Goal: Information Seeking & Learning: Learn about a topic

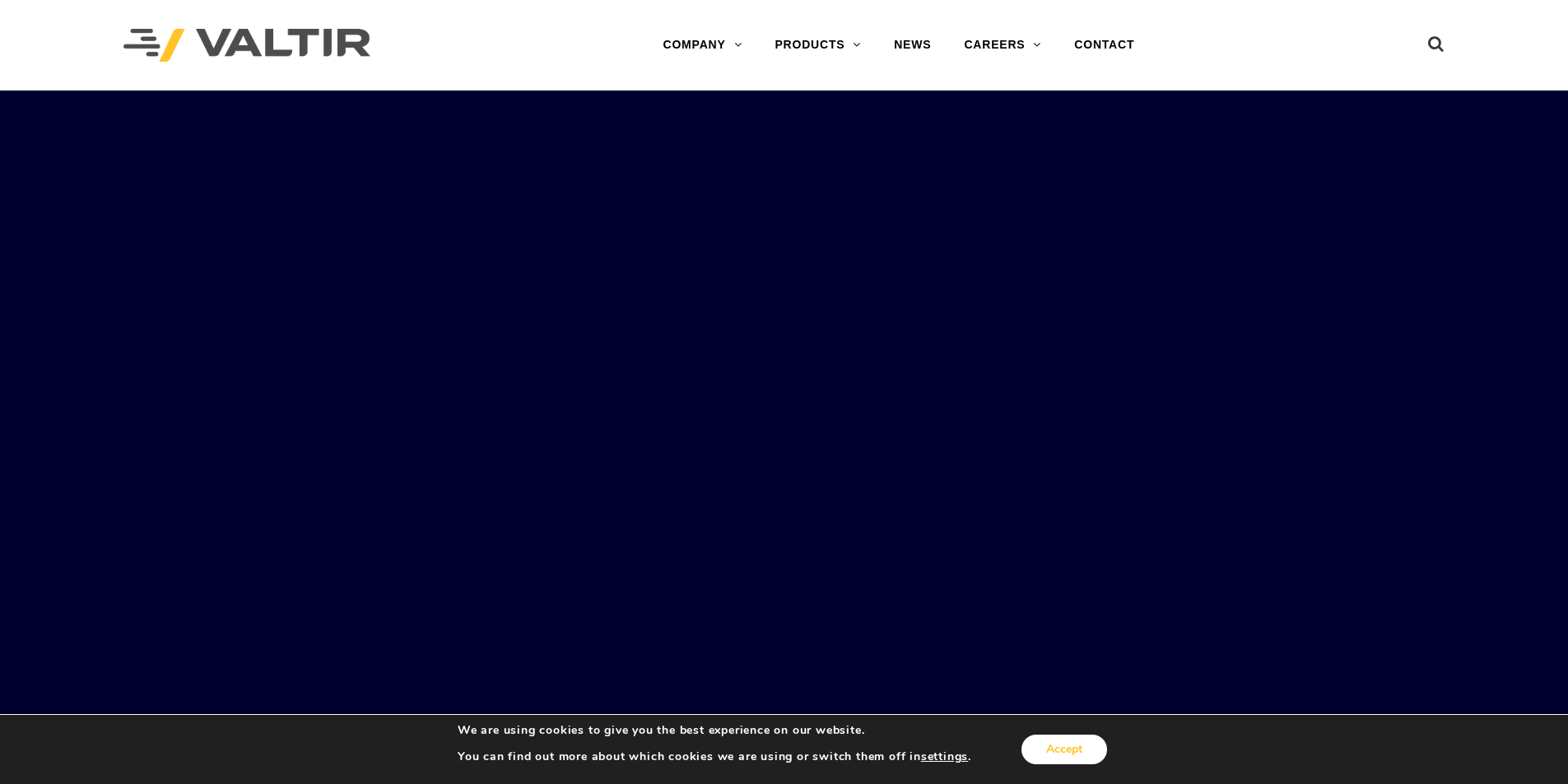
click at [1056, 748] on button "Accept" at bounding box center [1064, 749] width 86 height 30
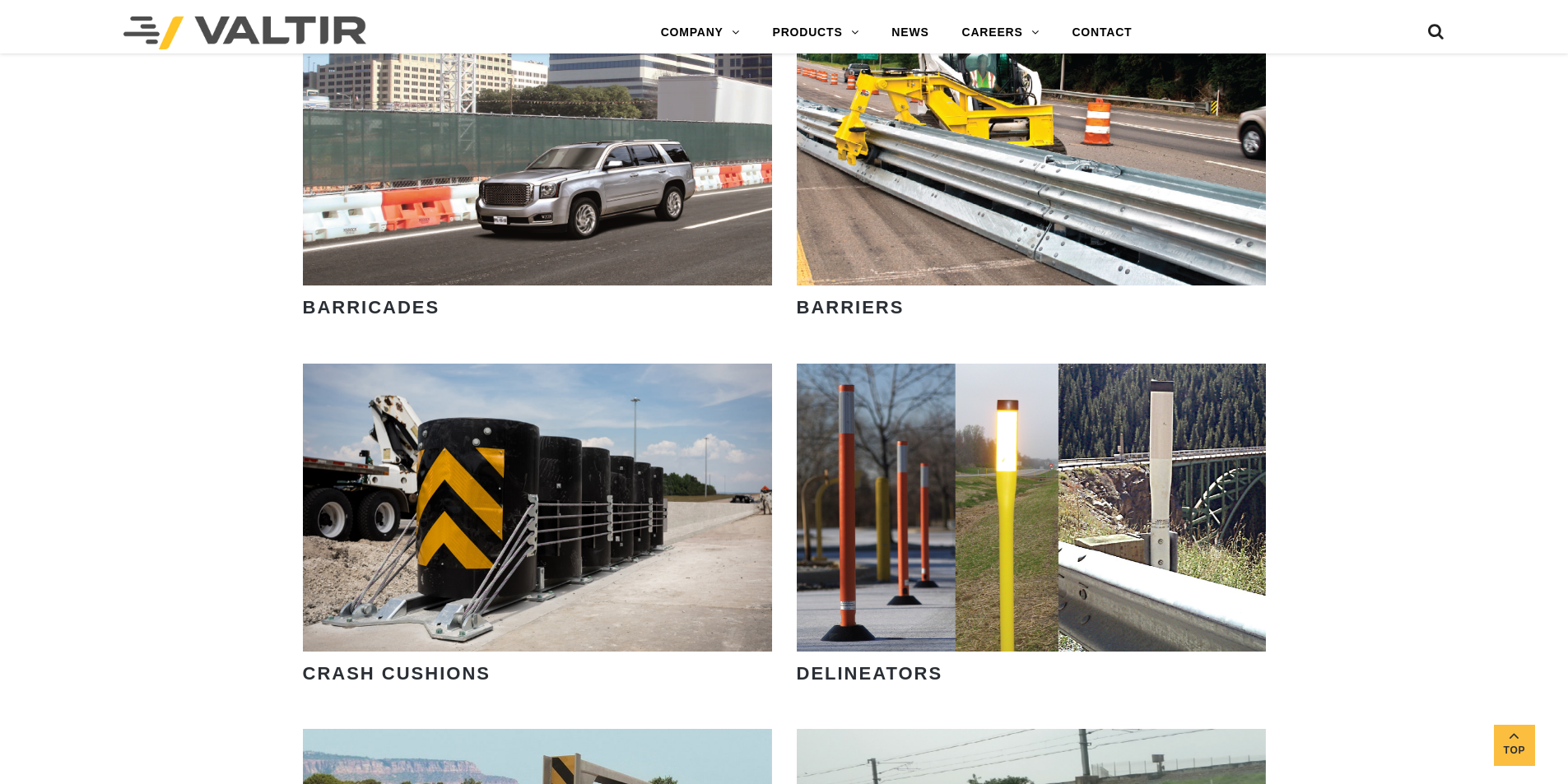
scroll to position [904, 0]
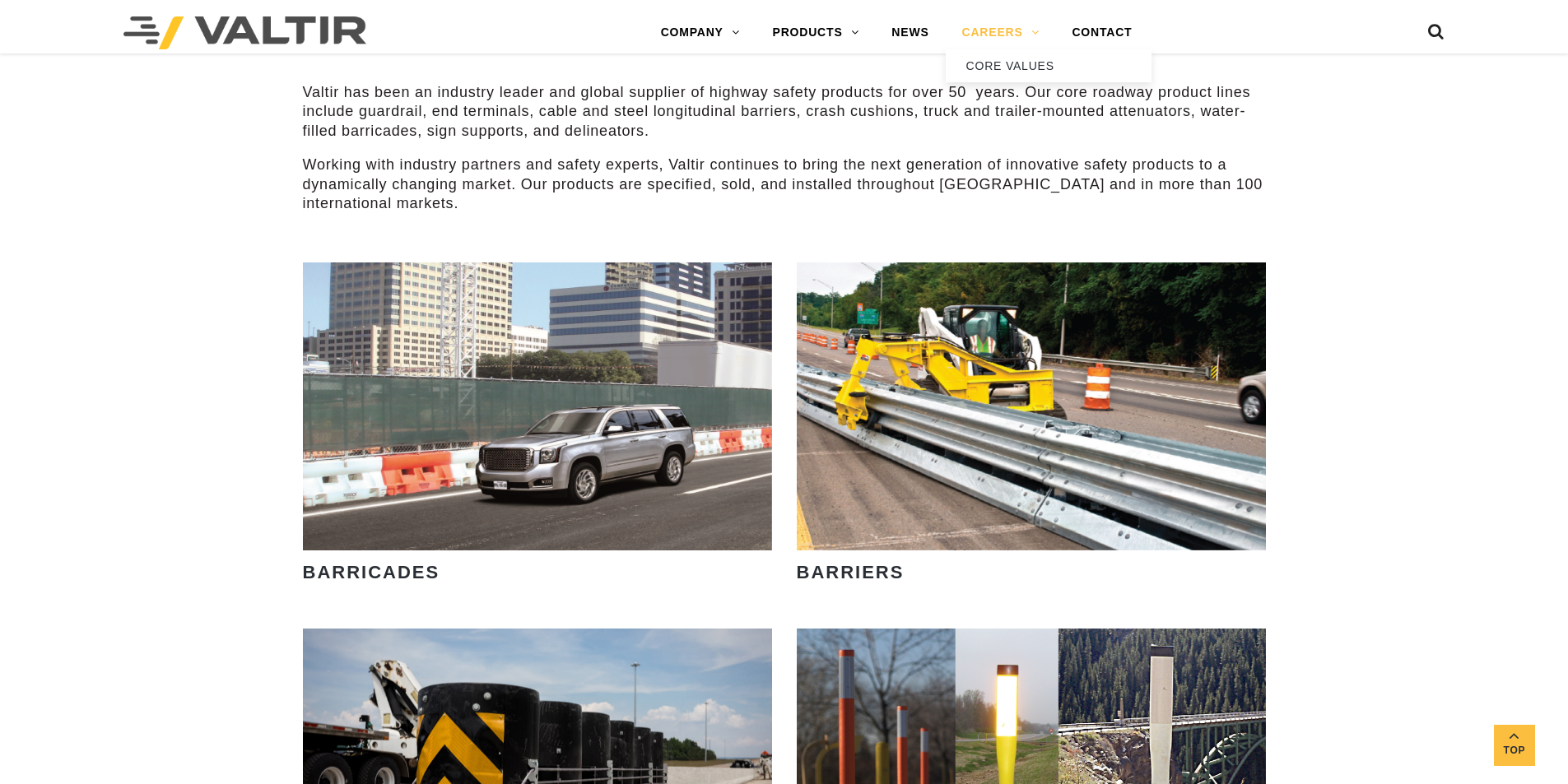
click at [1016, 34] on link "CAREERS" at bounding box center [1001, 33] width 111 height 33
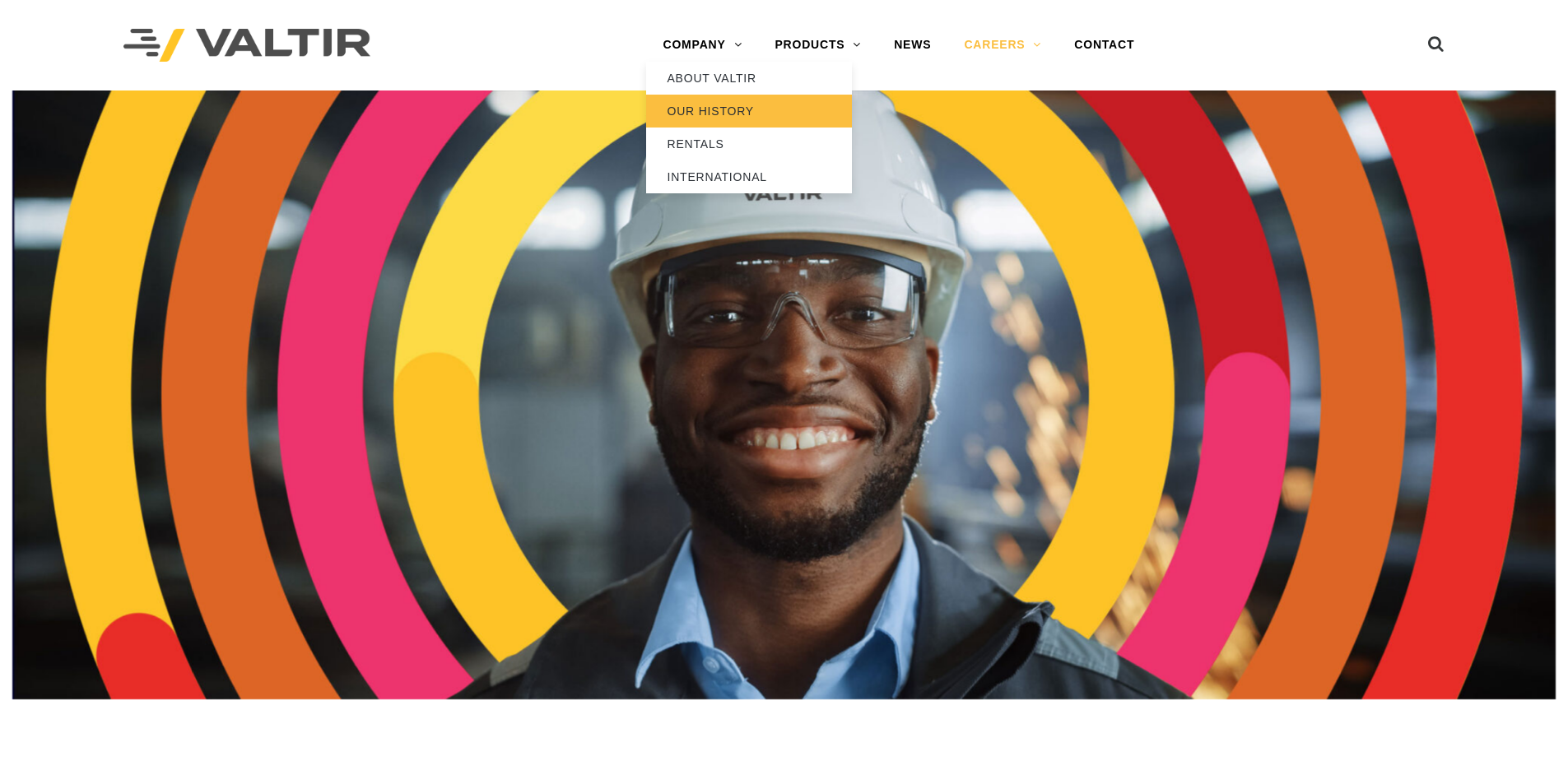
click at [717, 105] on link "OUR HISTORY" at bounding box center [749, 111] width 206 height 33
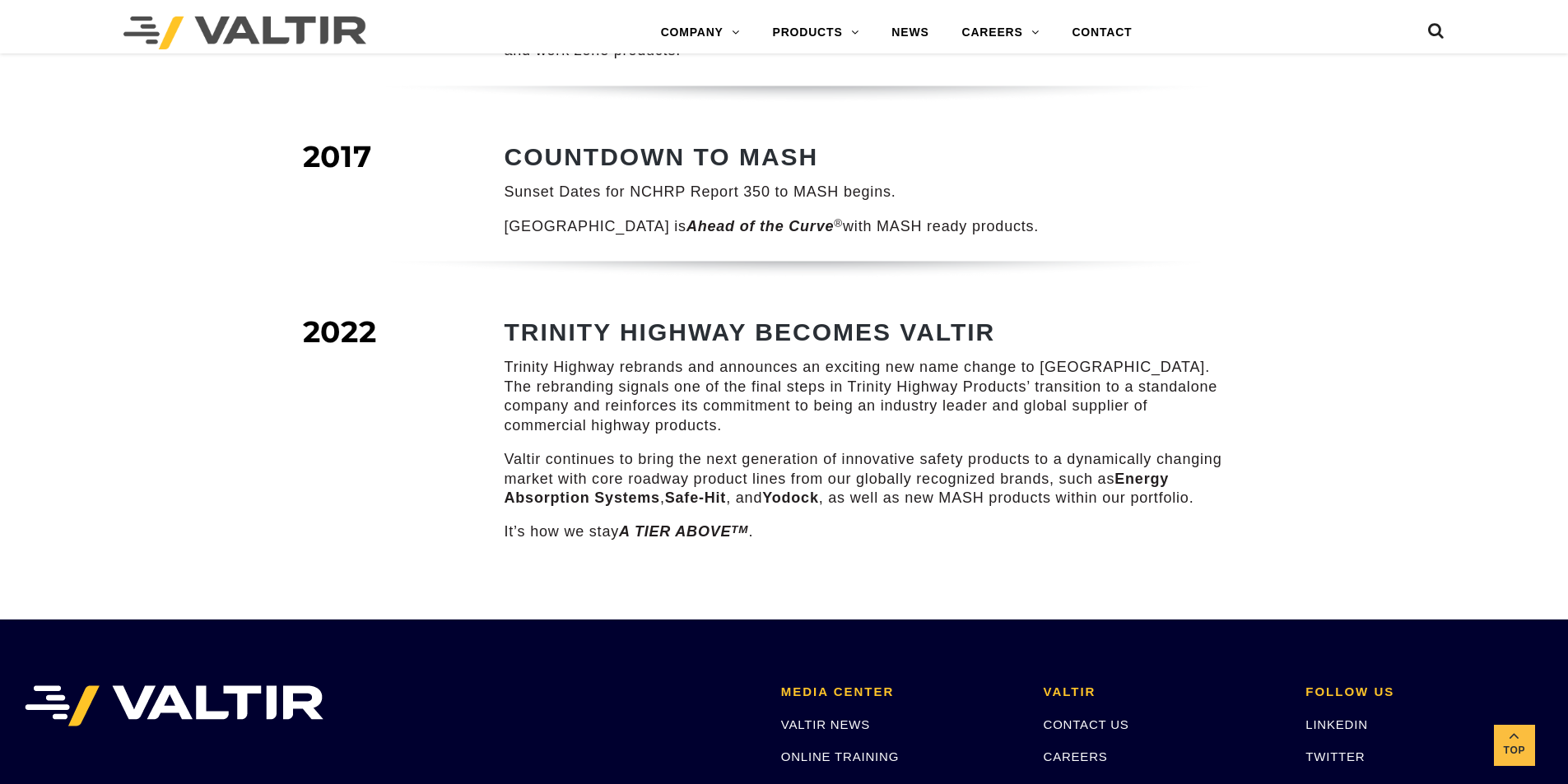
scroll to position [1981, 0]
